Goal: Information Seeking & Learning: Find specific fact

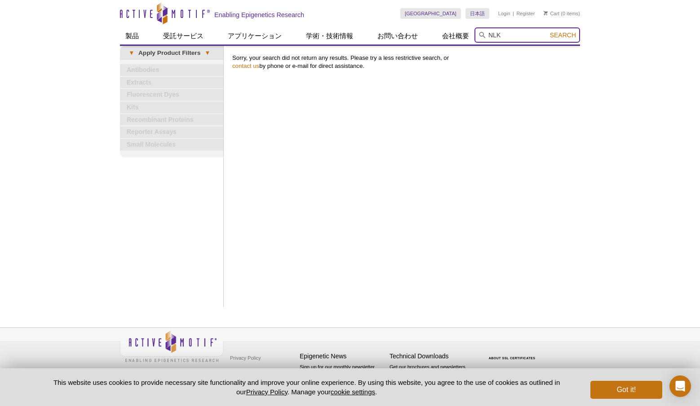
type input "NLK"
click at [547, 31] on button "Search" at bounding box center [562, 35] width 31 height 8
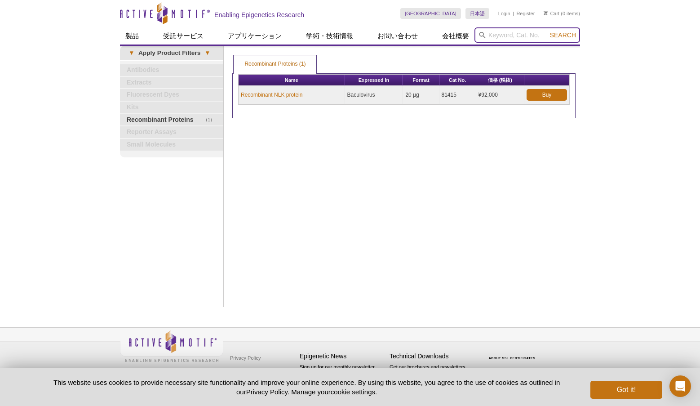
click at [502, 37] on input "search" at bounding box center [528, 34] width 106 height 15
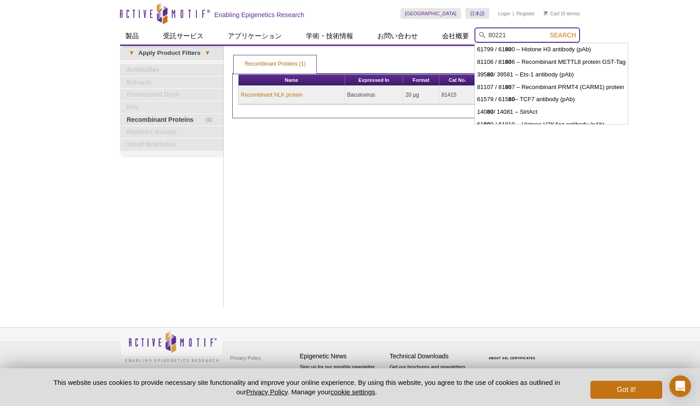
type input "80221"
click at [547, 31] on button "Search" at bounding box center [562, 35] width 31 height 8
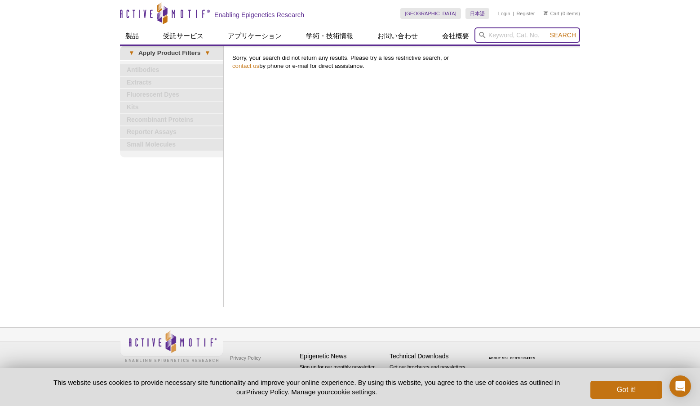
drag, startPoint x: 502, startPoint y: 35, endPoint x: 529, endPoint y: 52, distance: 31.9
click at [502, 35] on input "search" at bounding box center [528, 34] width 106 height 15
type input "31708"
click at [547, 31] on button "Search" at bounding box center [562, 35] width 31 height 8
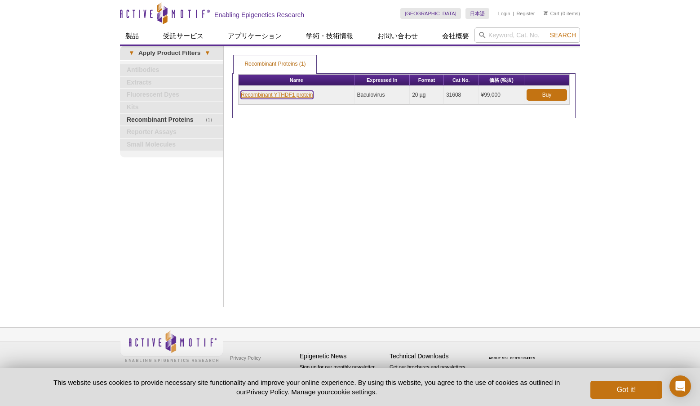
click at [290, 93] on link "Recombinant YTHDF1 protein" at bounding box center [277, 95] width 72 height 8
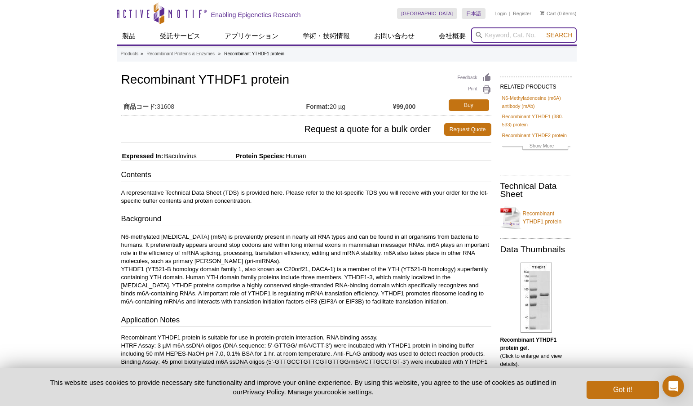
click at [510, 37] on input "search" at bounding box center [524, 34] width 106 height 15
type input "81984"
click at [544, 31] on button "Search" at bounding box center [559, 35] width 31 height 8
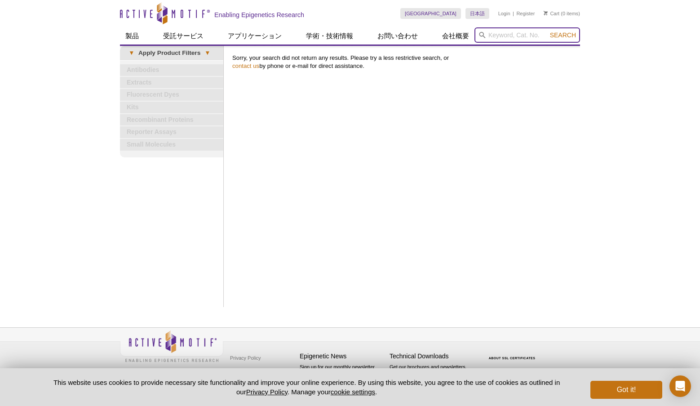
click at [518, 35] on input "search" at bounding box center [528, 34] width 106 height 15
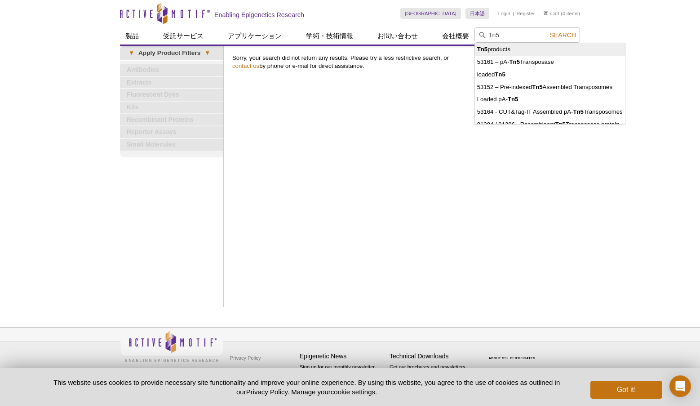
click at [507, 49] on li "Tn5 products" at bounding box center [550, 49] width 150 height 13
type input "Tn5 products"
